Goal: Information Seeking & Learning: Understand process/instructions

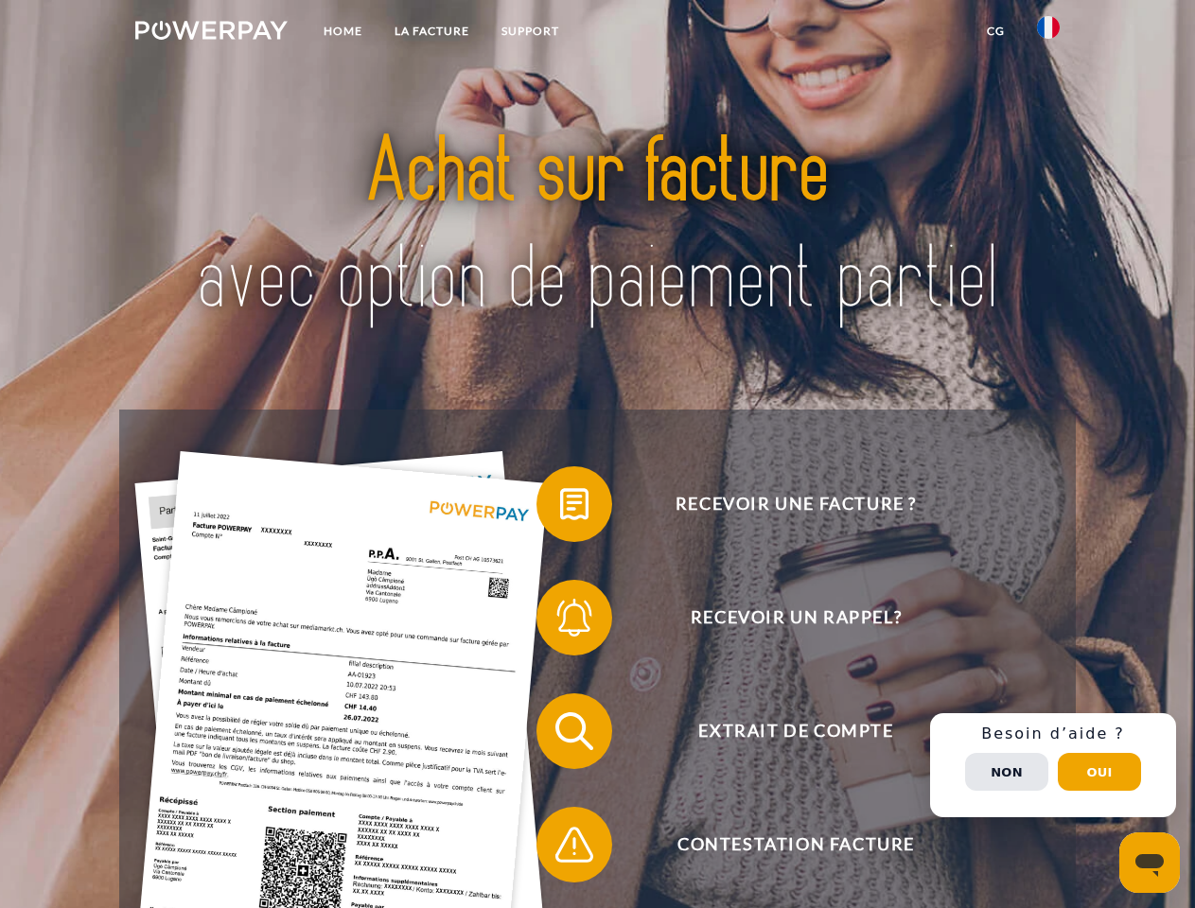
click at [211, 33] on img at bounding box center [211, 30] width 152 height 19
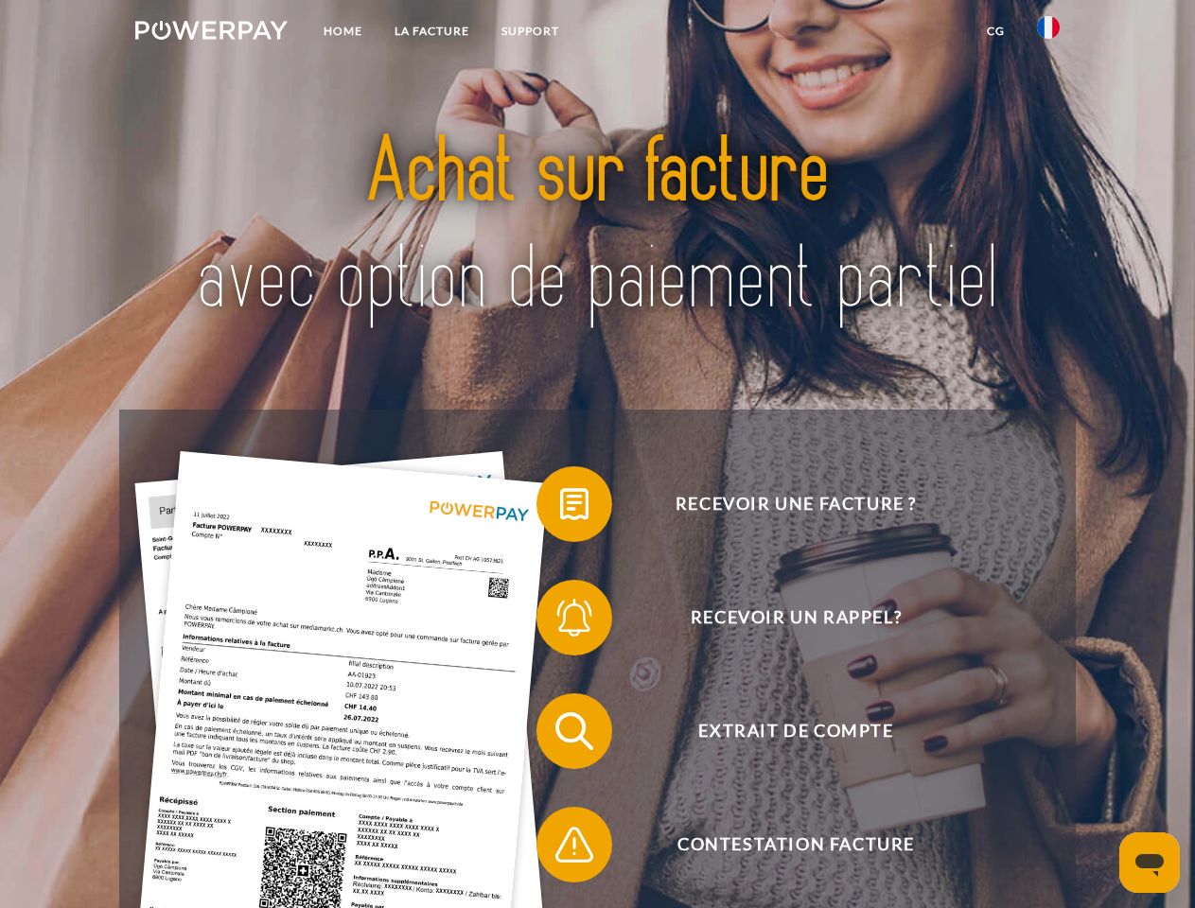
click at [1048, 33] on img at bounding box center [1048, 27] width 23 height 23
click at [995, 31] on link "CG" at bounding box center [996, 31] width 50 height 34
click at [560, 508] on span at bounding box center [546, 504] width 95 height 95
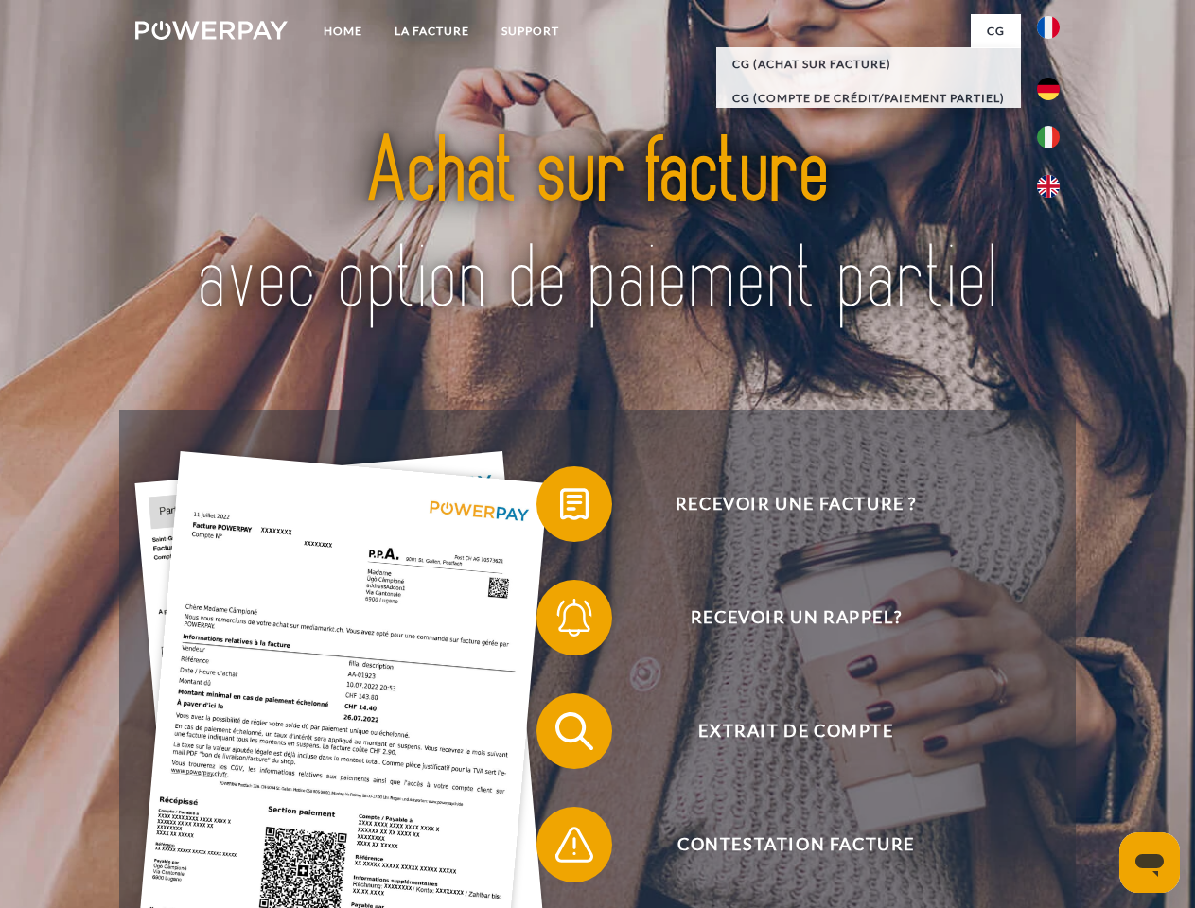
click at [560, 622] on div "Recevoir une facture ? Recevoir un rappel? Extrait de compte retour" at bounding box center [597, 788] width 956 height 757
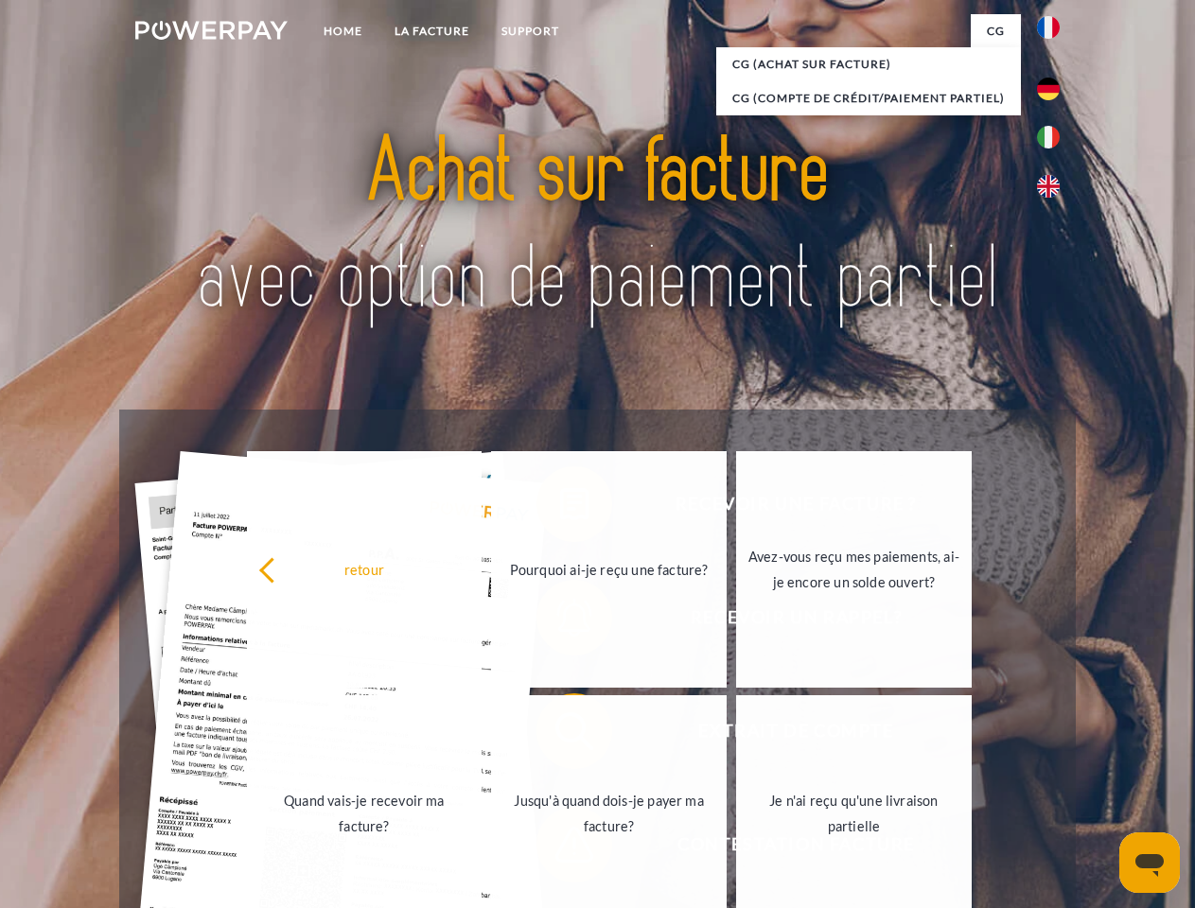
click at [560, 735] on link "Jusqu'à quand dois-je payer ma facture?" at bounding box center [609, 814] width 236 height 237
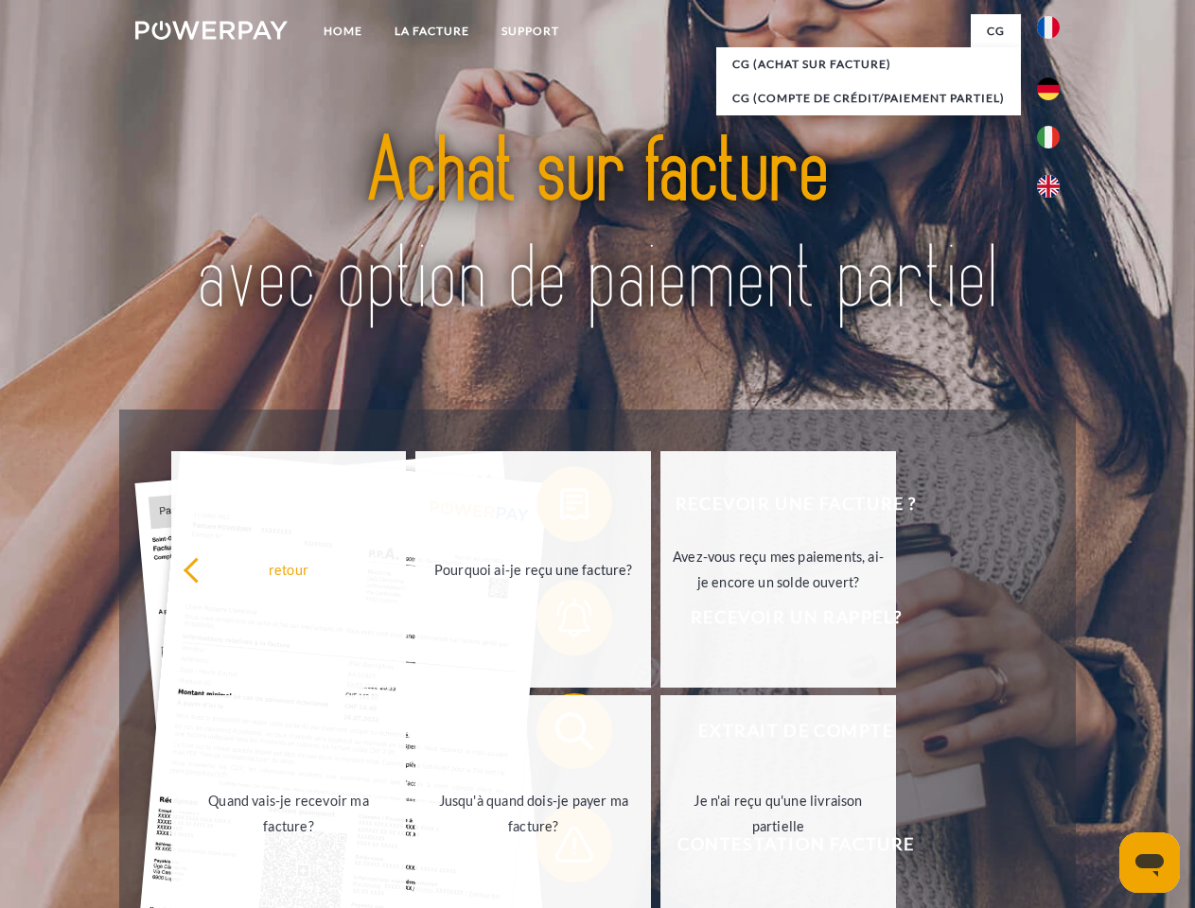
click at [560, 849] on span at bounding box center [546, 845] width 95 height 95
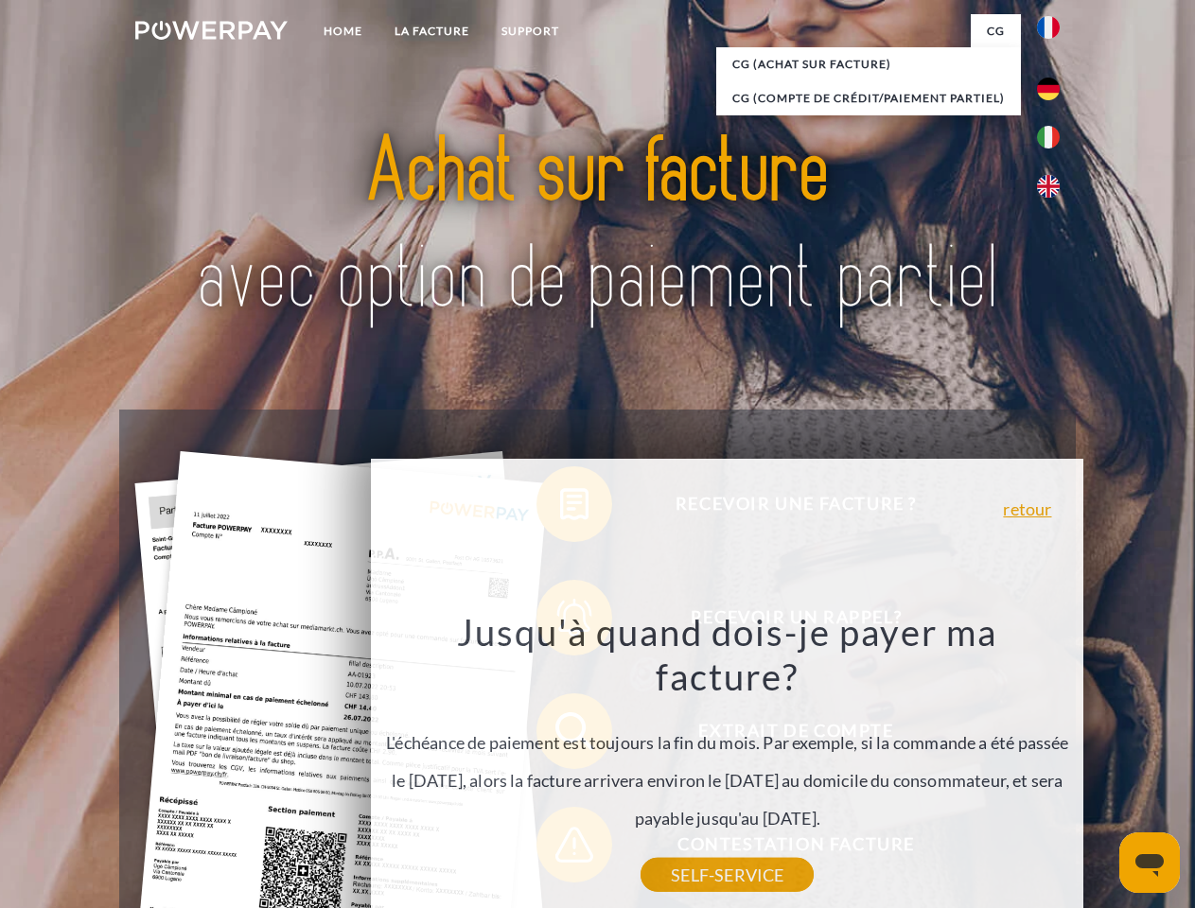
click at [1053, 766] on div "Recevoir une facture ? Recevoir un rappel? Extrait de compte retour" at bounding box center [597, 788] width 956 height 757
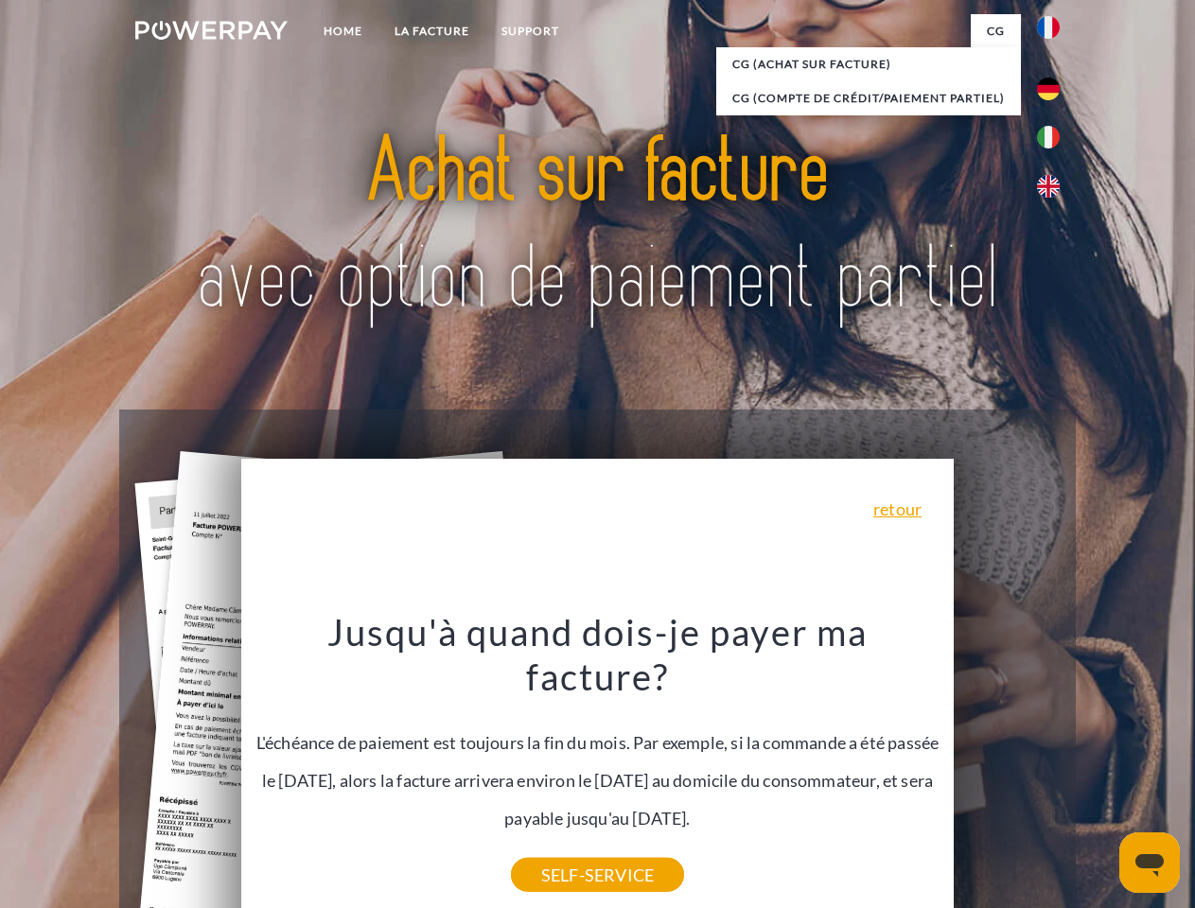
click at [1007, 769] on span "Extrait de compte" at bounding box center [796, 732] width 464 height 76
click at [1100, 772] on header "Home LA FACTURE Support" at bounding box center [597, 653] width 1195 height 1307
